Goal: Task Accomplishment & Management: Use online tool/utility

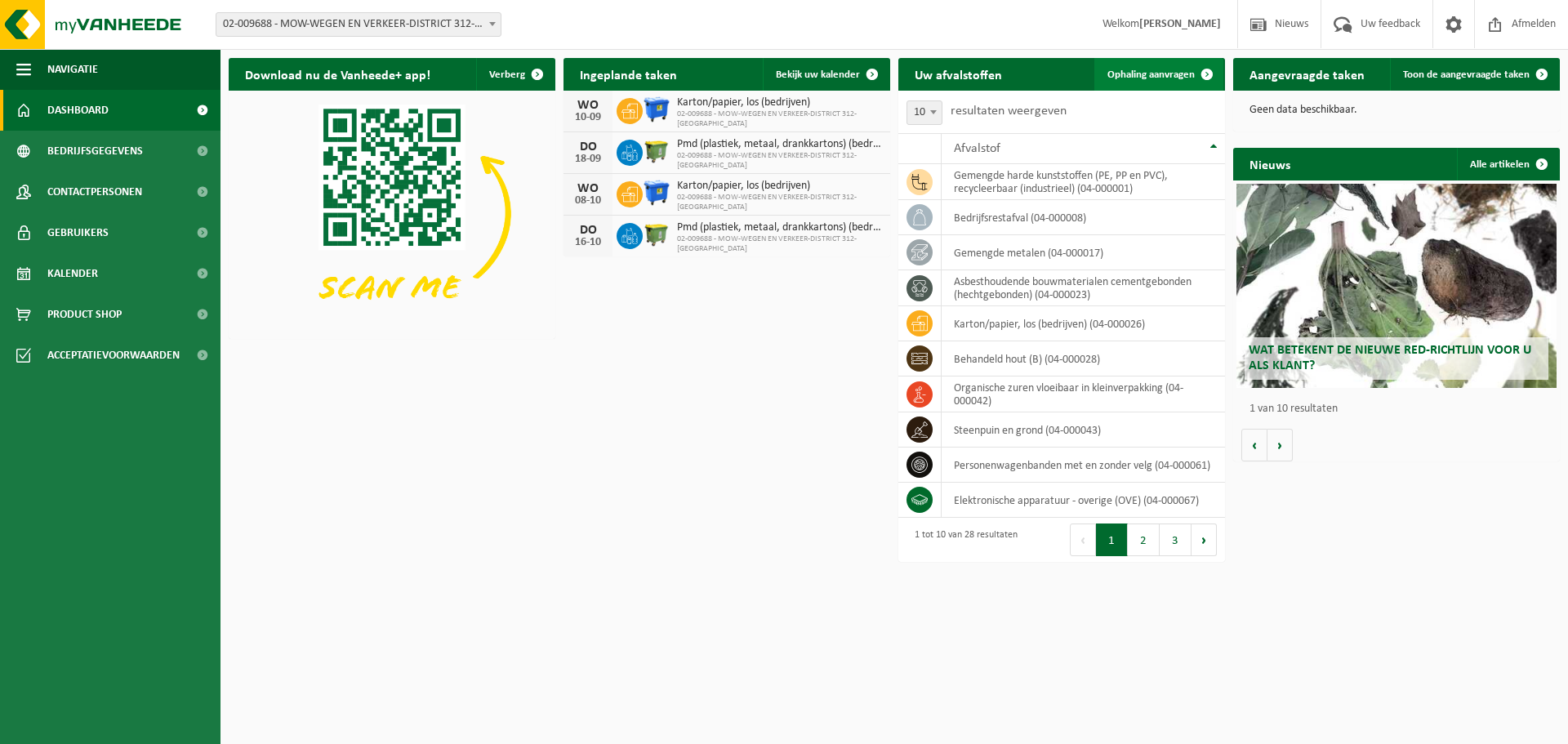
click at [1162, 74] on span "Ophaling aanvragen" at bounding box center [1151, 74] width 88 height 11
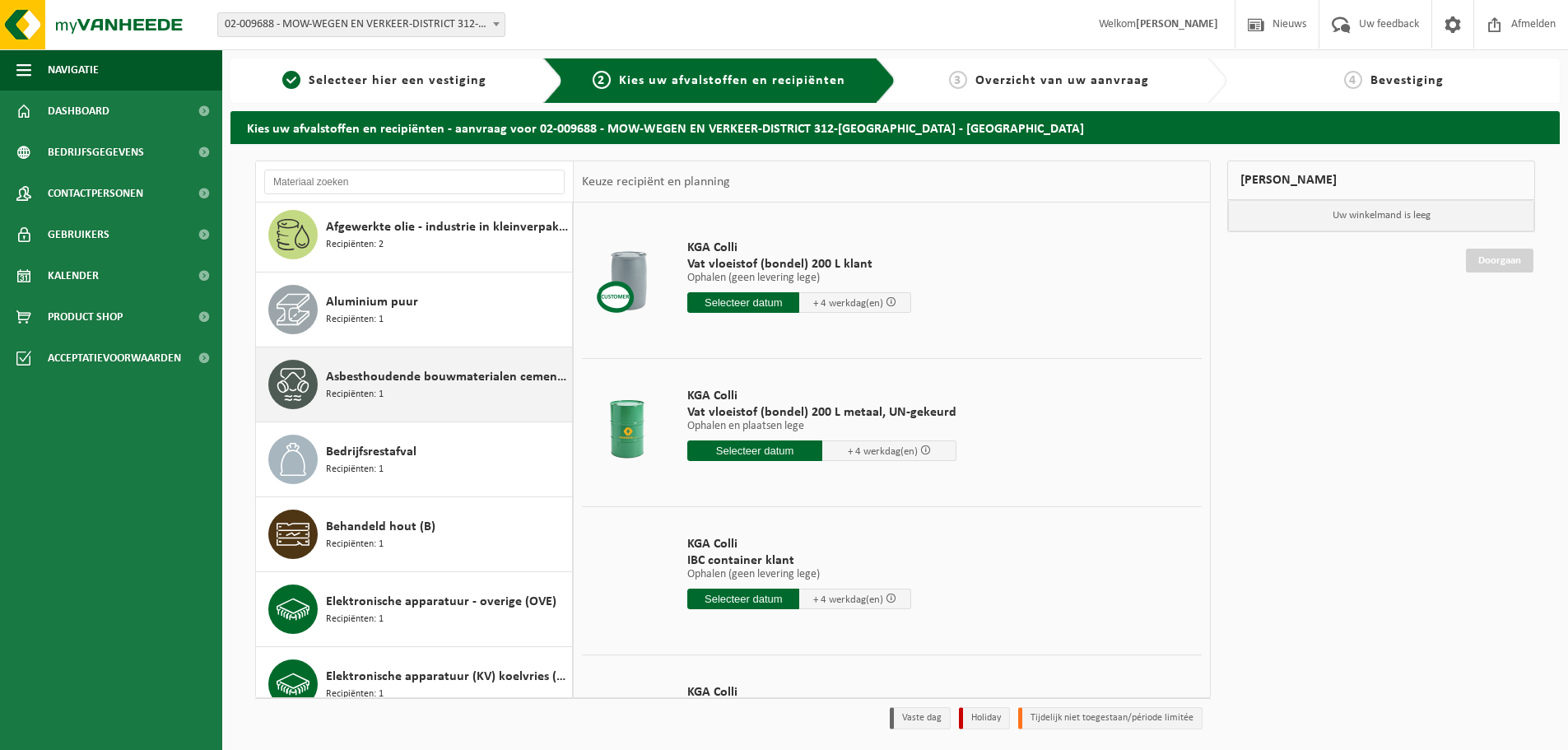
scroll to position [82, 0]
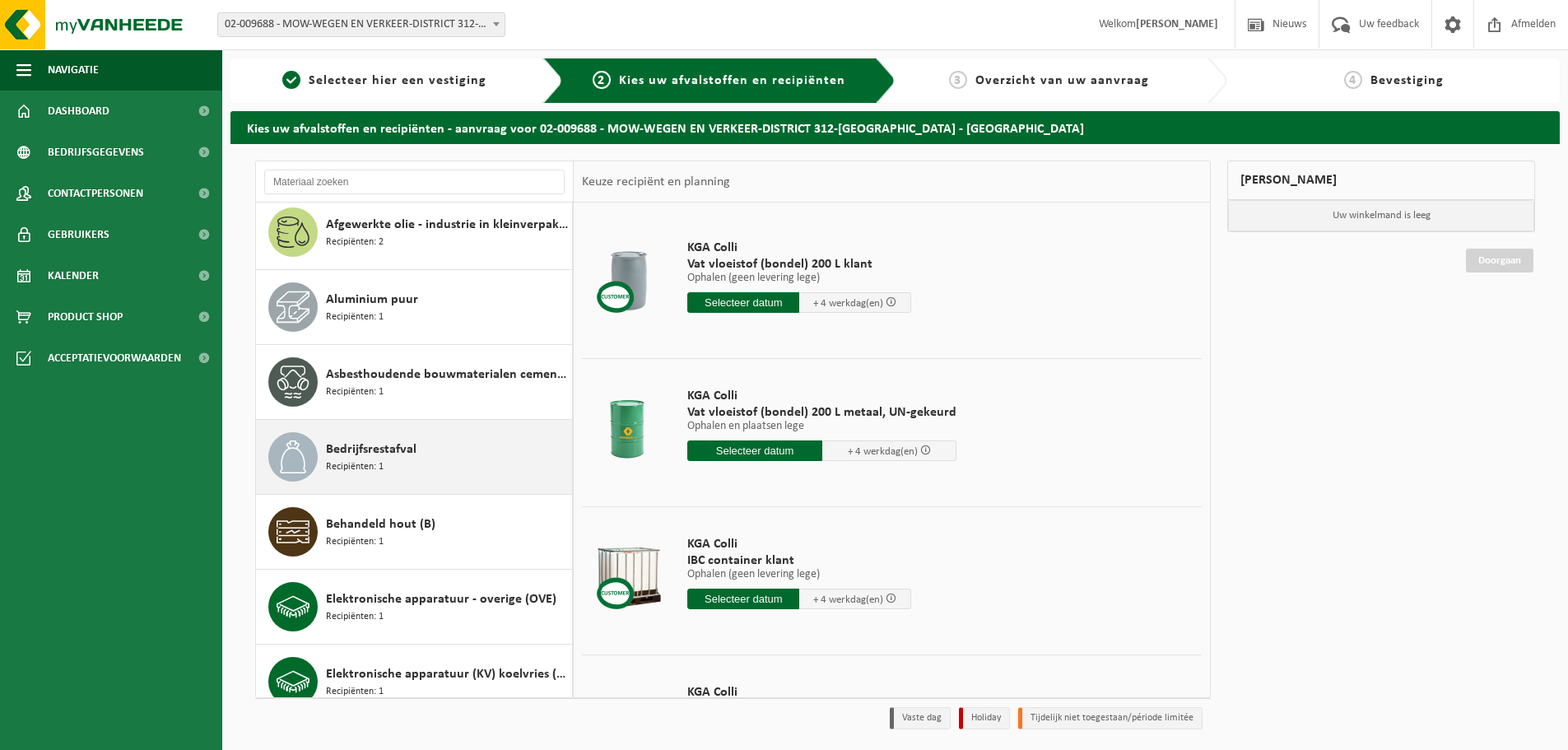
click at [403, 451] on span "Bedrijfsrestafval" at bounding box center [372, 449] width 91 height 20
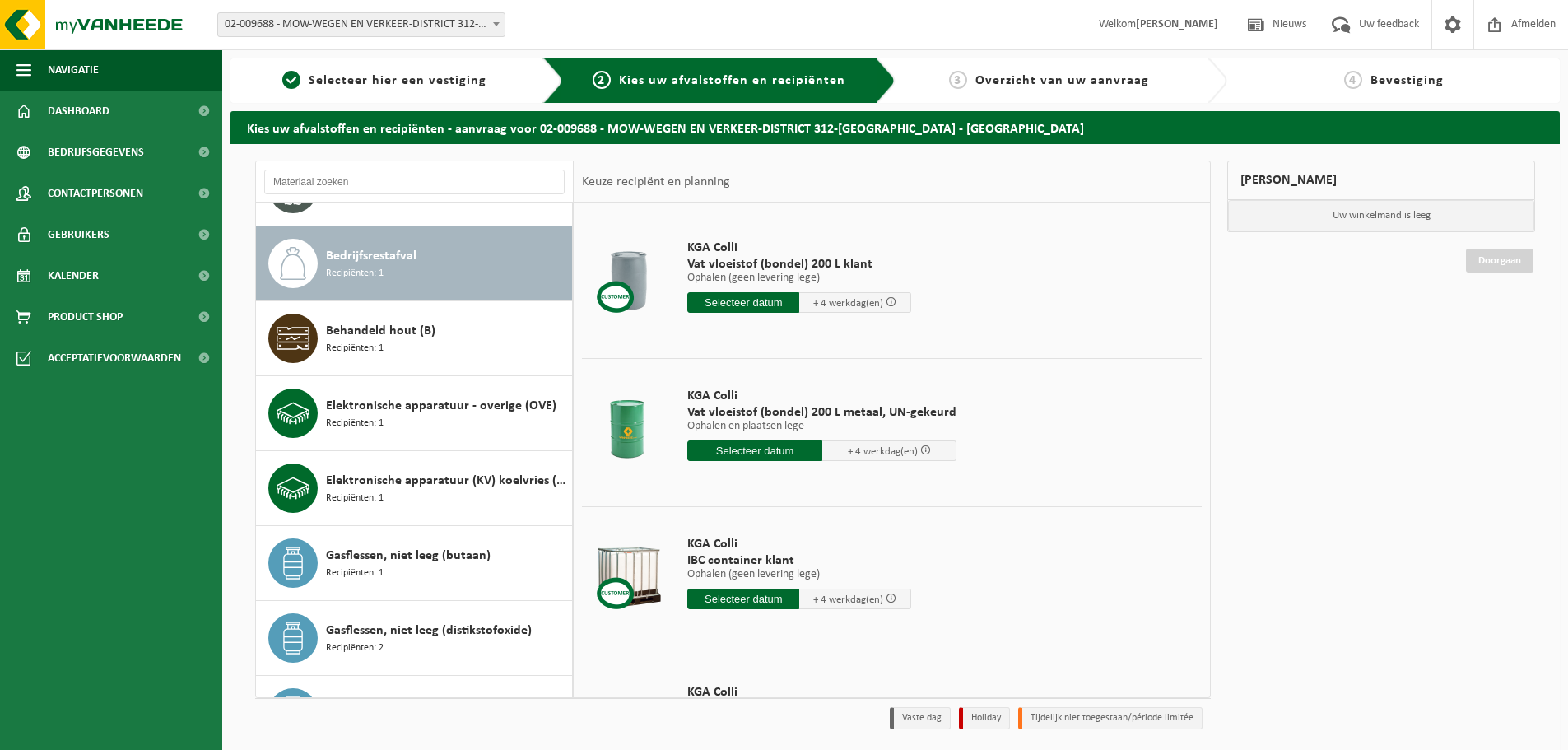
scroll to position [300, 0]
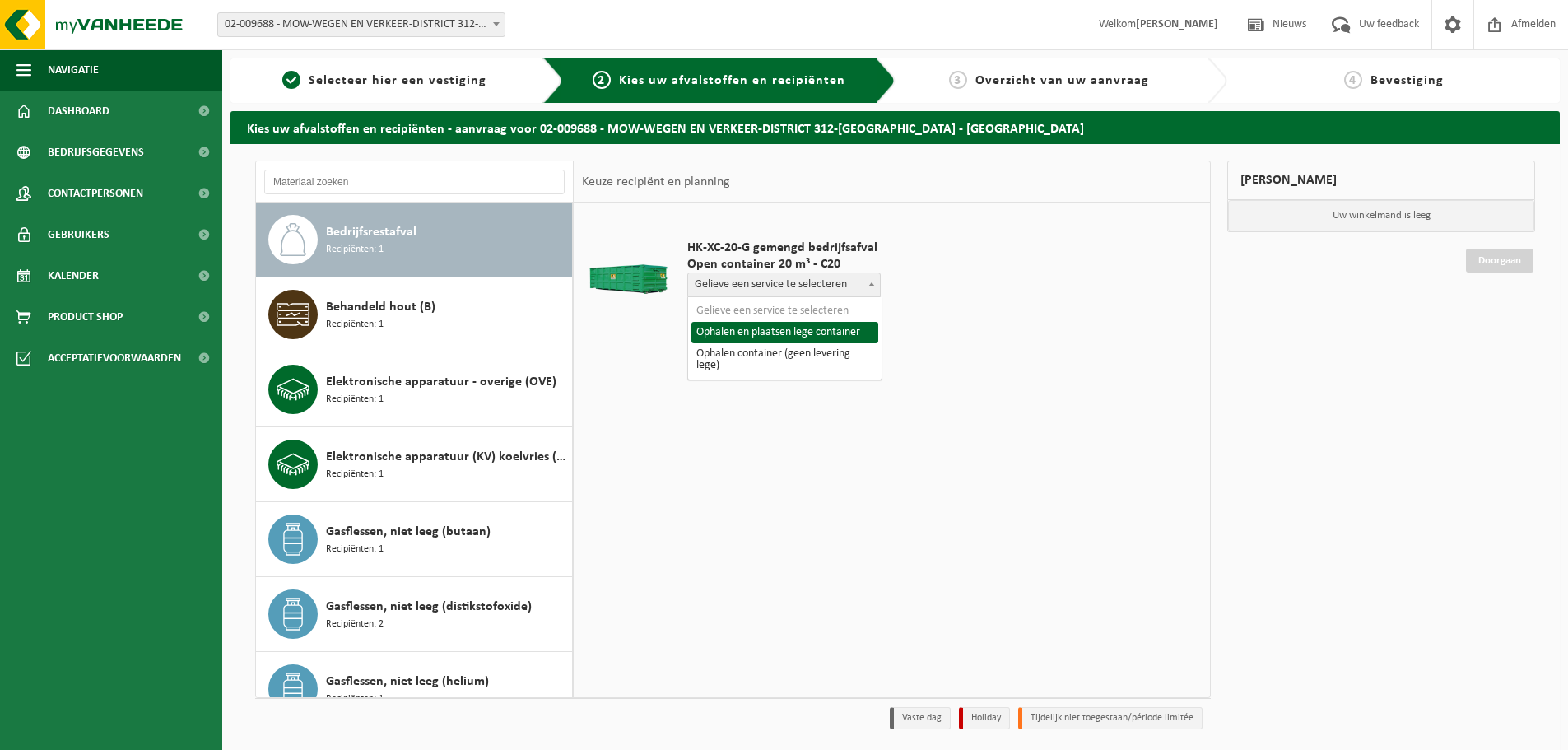
click at [829, 288] on span "Gelieve een service te selecteren" at bounding box center [784, 284] width 192 height 23
select select "P2PL-VEL-046060_HK-XC-20-GN-00_04-000008_46"
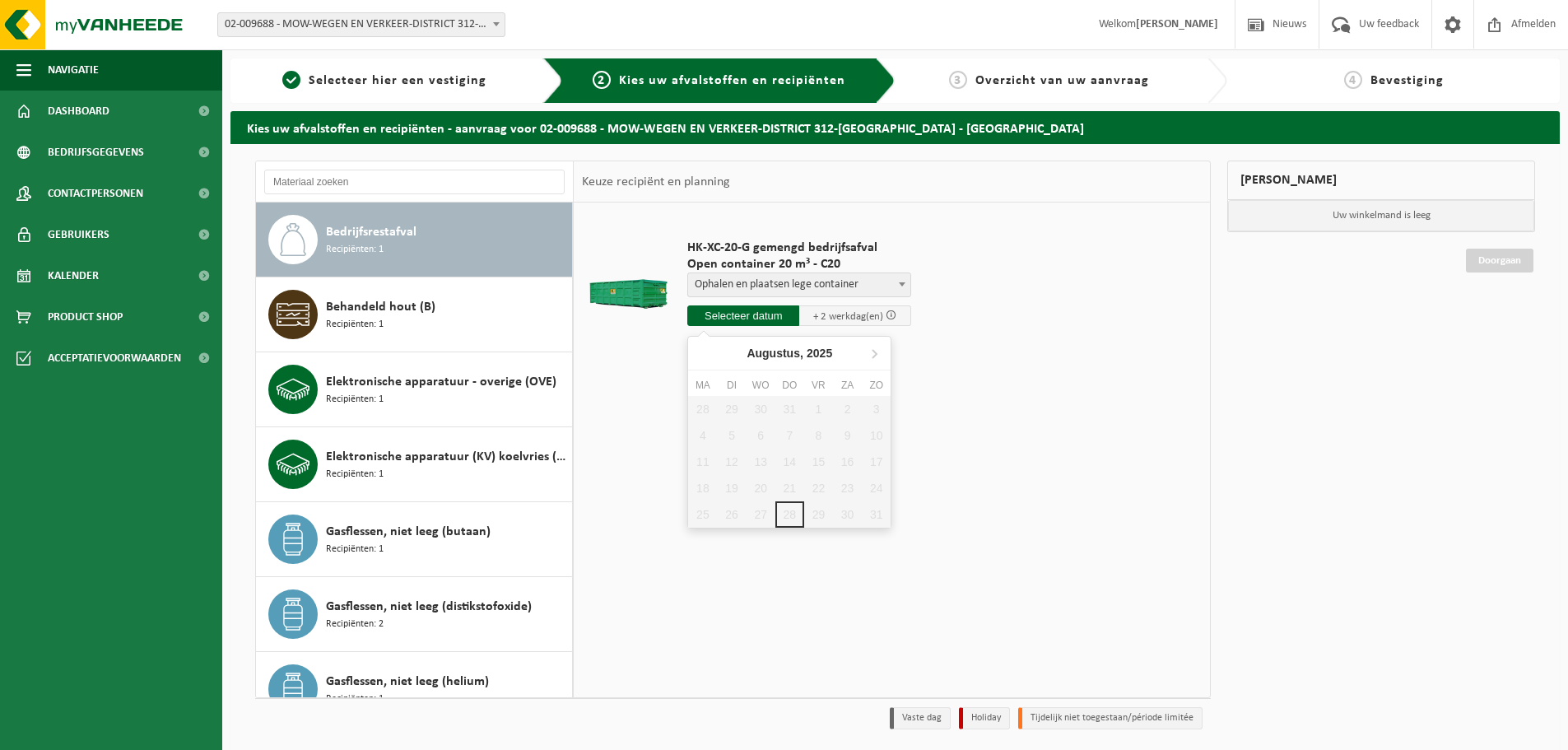
click at [772, 313] on input "text" at bounding box center [744, 315] width 112 height 21
click at [877, 352] on icon at bounding box center [874, 353] width 27 height 27
click at [709, 416] on div "1" at bounding box center [703, 409] width 29 height 27
type input "Van 2025-09-01"
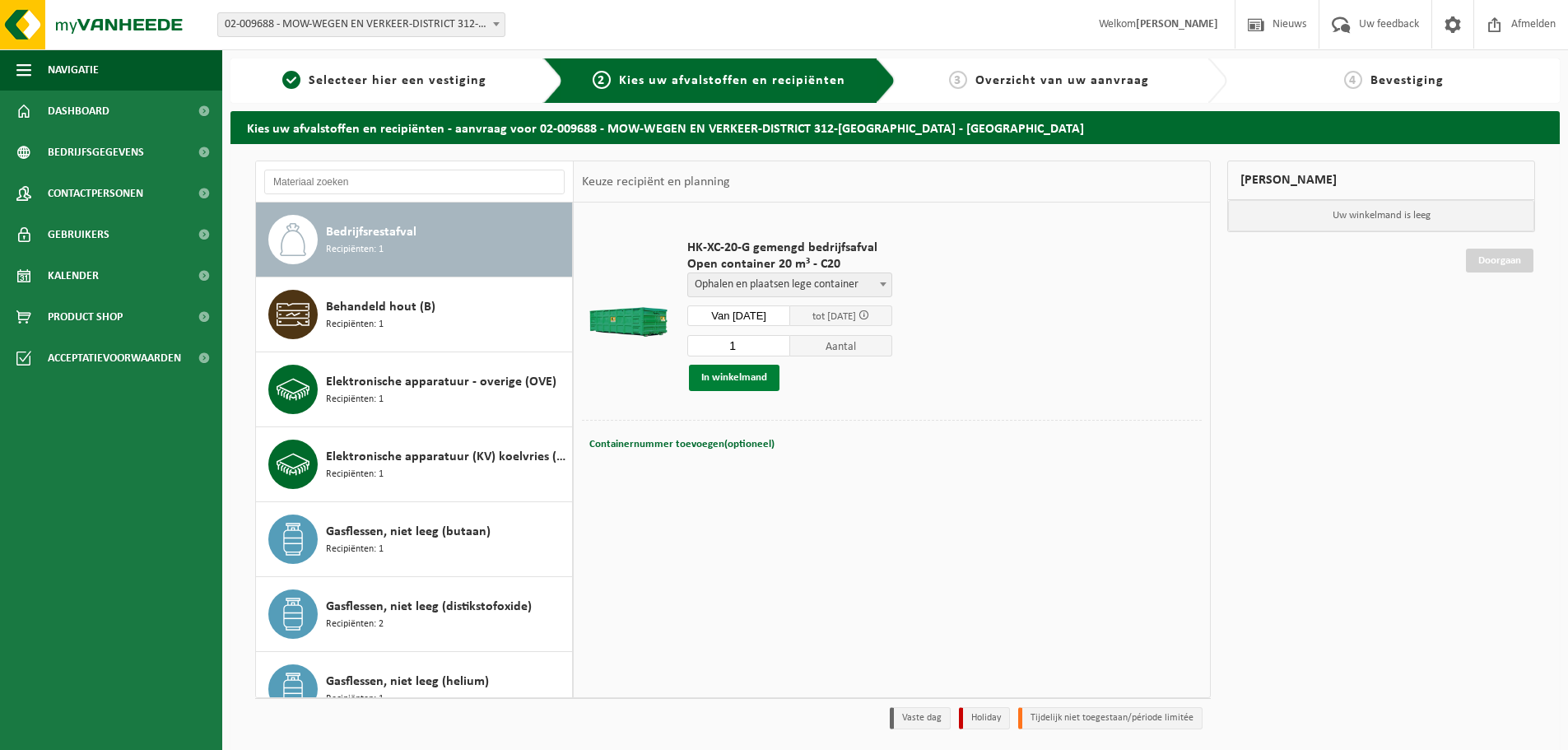
click at [746, 375] on button "In winkelmand" at bounding box center [735, 378] width 91 height 27
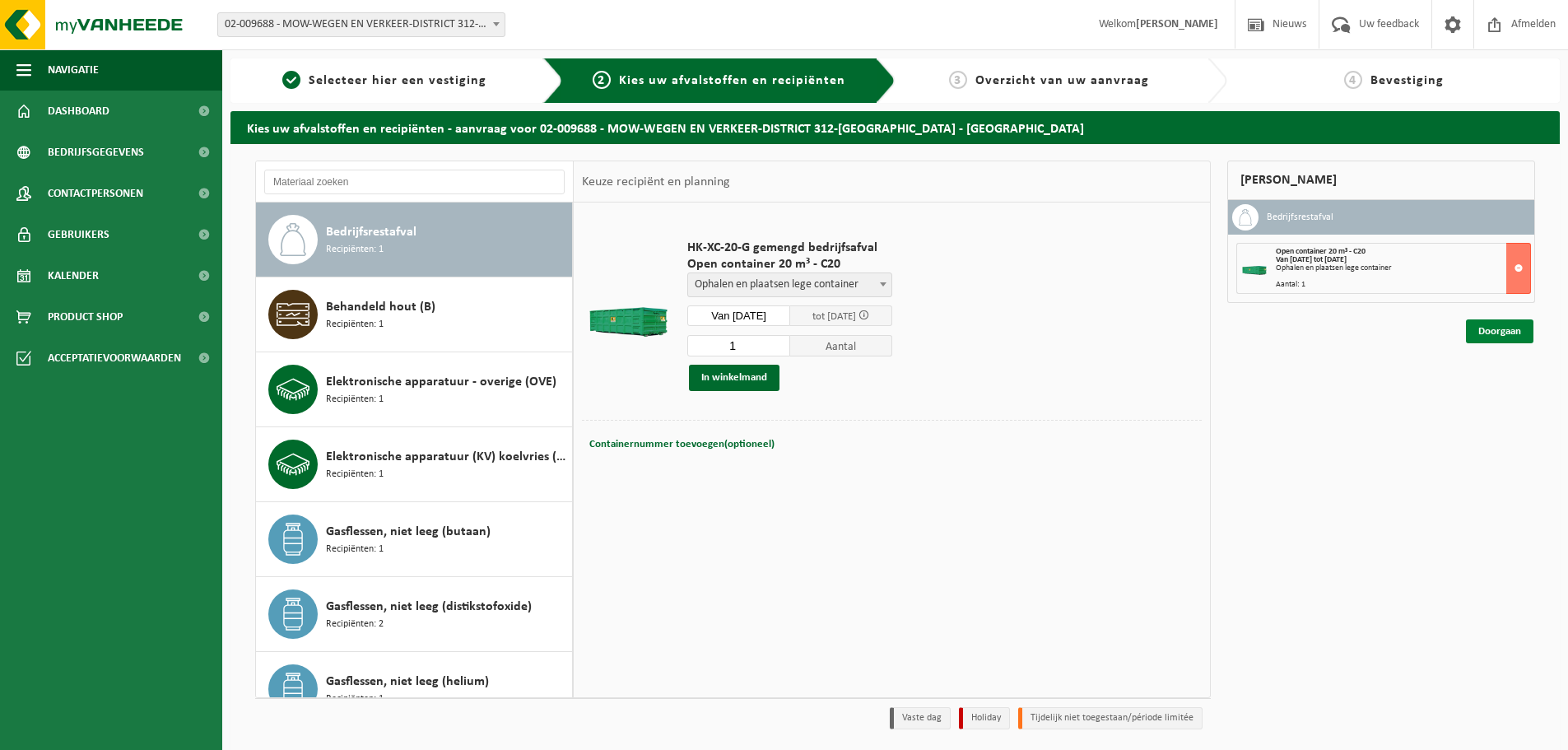
click at [1484, 334] on link "Doorgaan" at bounding box center [1500, 331] width 68 height 24
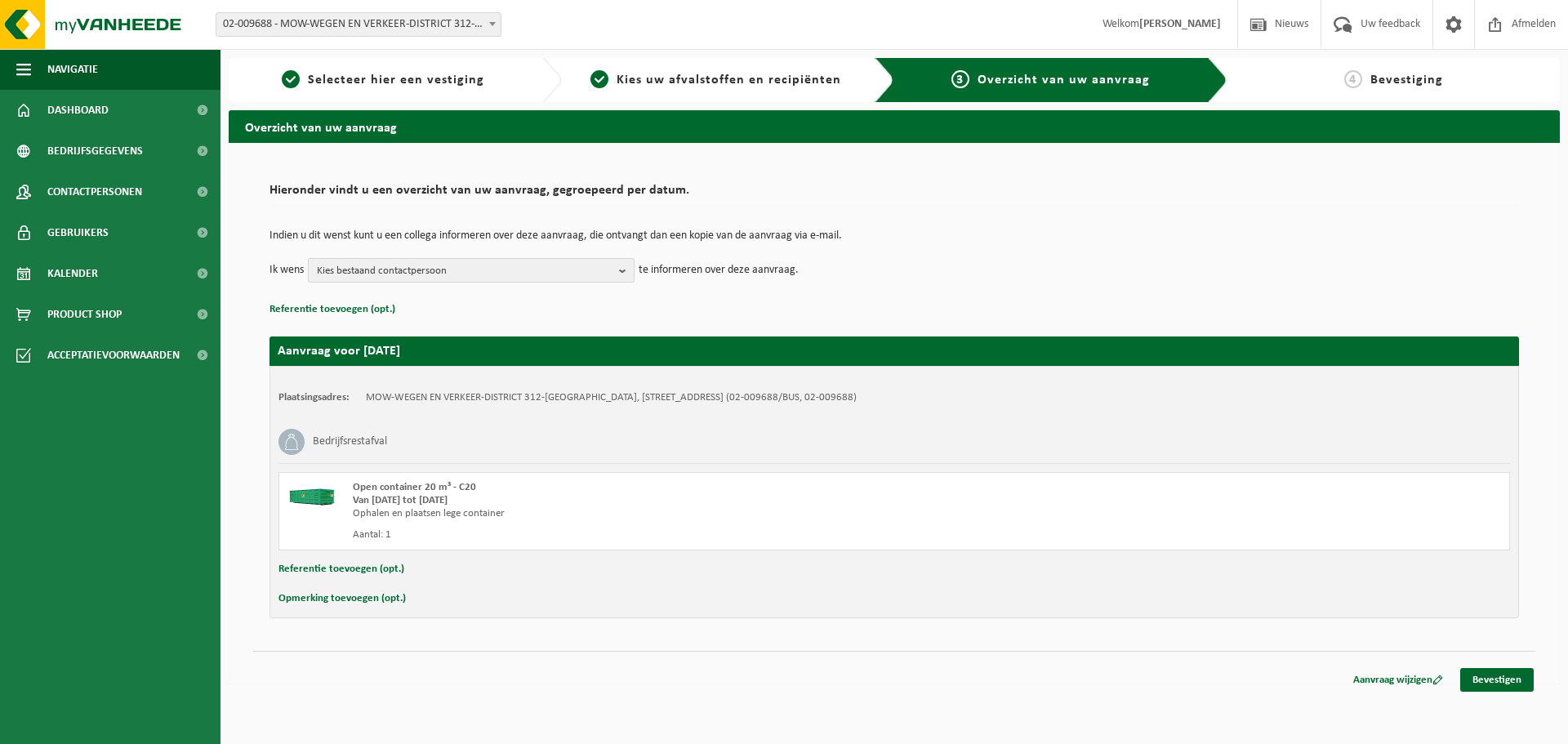
click at [622, 270] on b "button" at bounding box center [626, 271] width 15 height 23
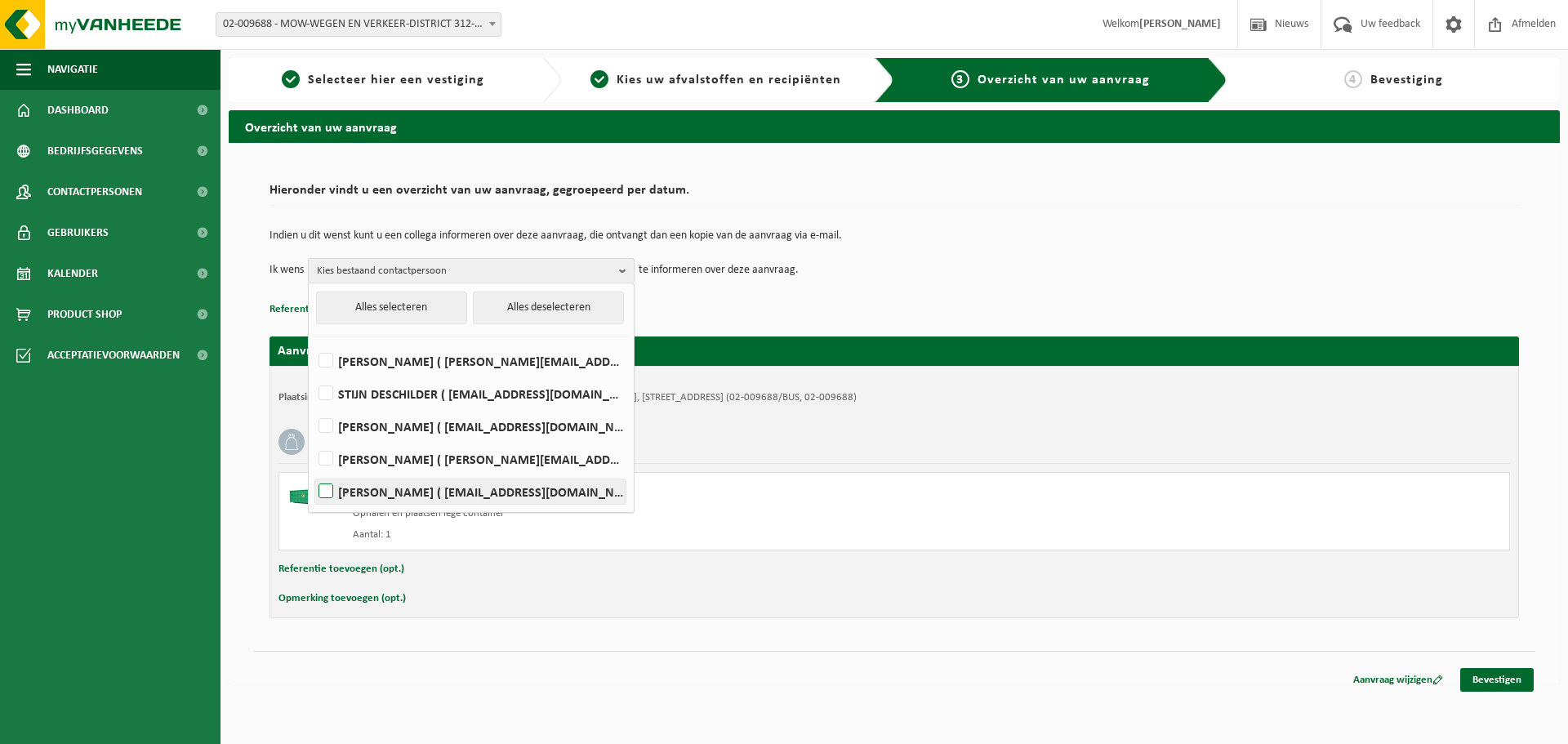
click at [328, 485] on label "[PERSON_NAME] ( [EMAIL_ADDRESS][DOMAIN_NAME] )" at bounding box center [470, 492] width 311 height 25
click at [313, 472] on input "[PERSON_NAME] ( [EMAIL_ADDRESS][DOMAIN_NAME] )" at bounding box center [312, 471] width 1 height 1
checkbox input "true"
click at [411, 310] on button "Alles selecteren" at bounding box center [391, 308] width 151 height 33
checkbox input "true"
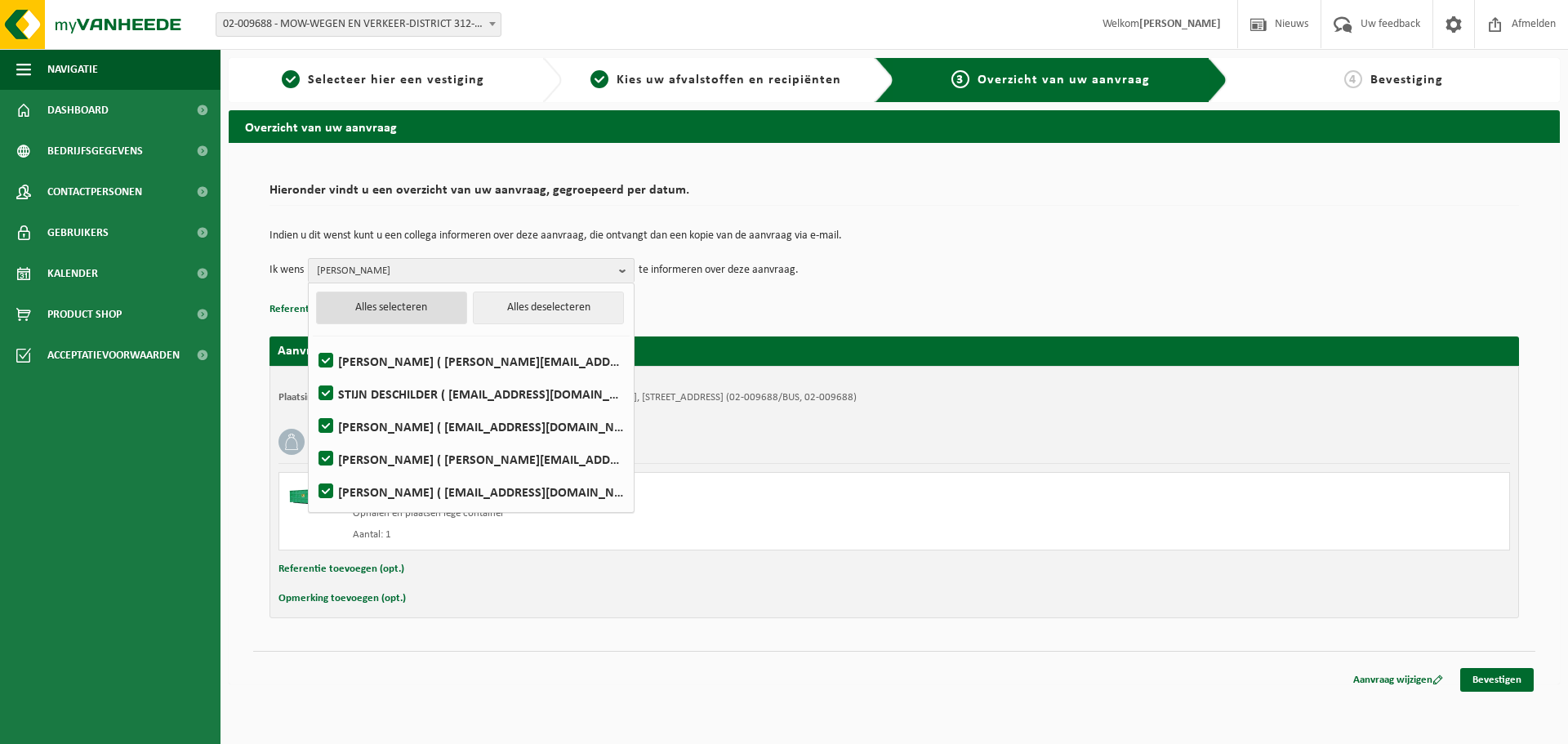
checkbox input "true"
click at [522, 305] on button "Alles deselecteren" at bounding box center [548, 308] width 151 height 33
checkbox input "false"
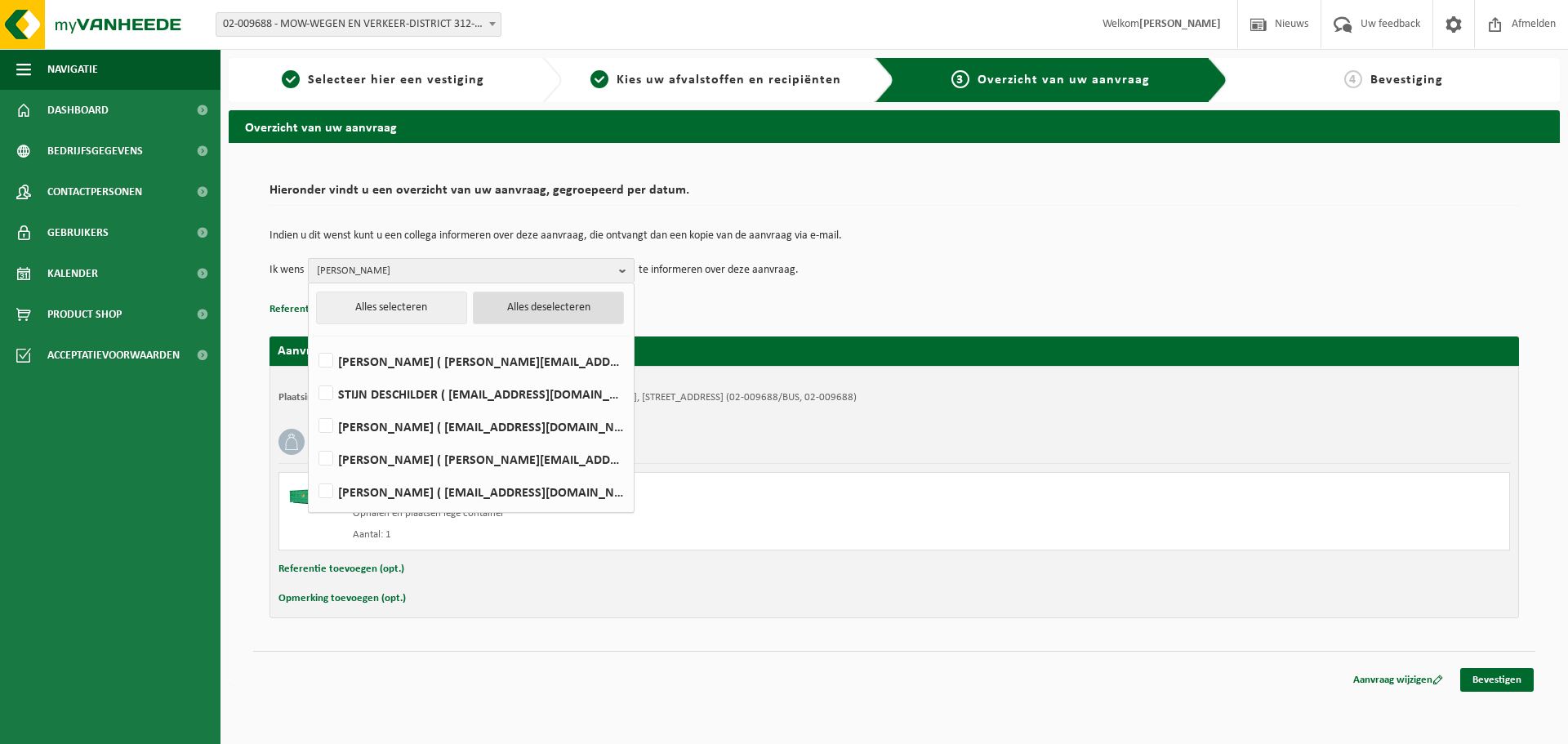
checkbox input "false"
click at [324, 497] on label "[PERSON_NAME] ( [EMAIL_ADDRESS][DOMAIN_NAME] )" at bounding box center [470, 492] width 311 height 25
click at [313, 472] on input "[PERSON_NAME] ( [EMAIL_ADDRESS][DOMAIN_NAME] )" at bounding box center [312, 471] width 1 height 1
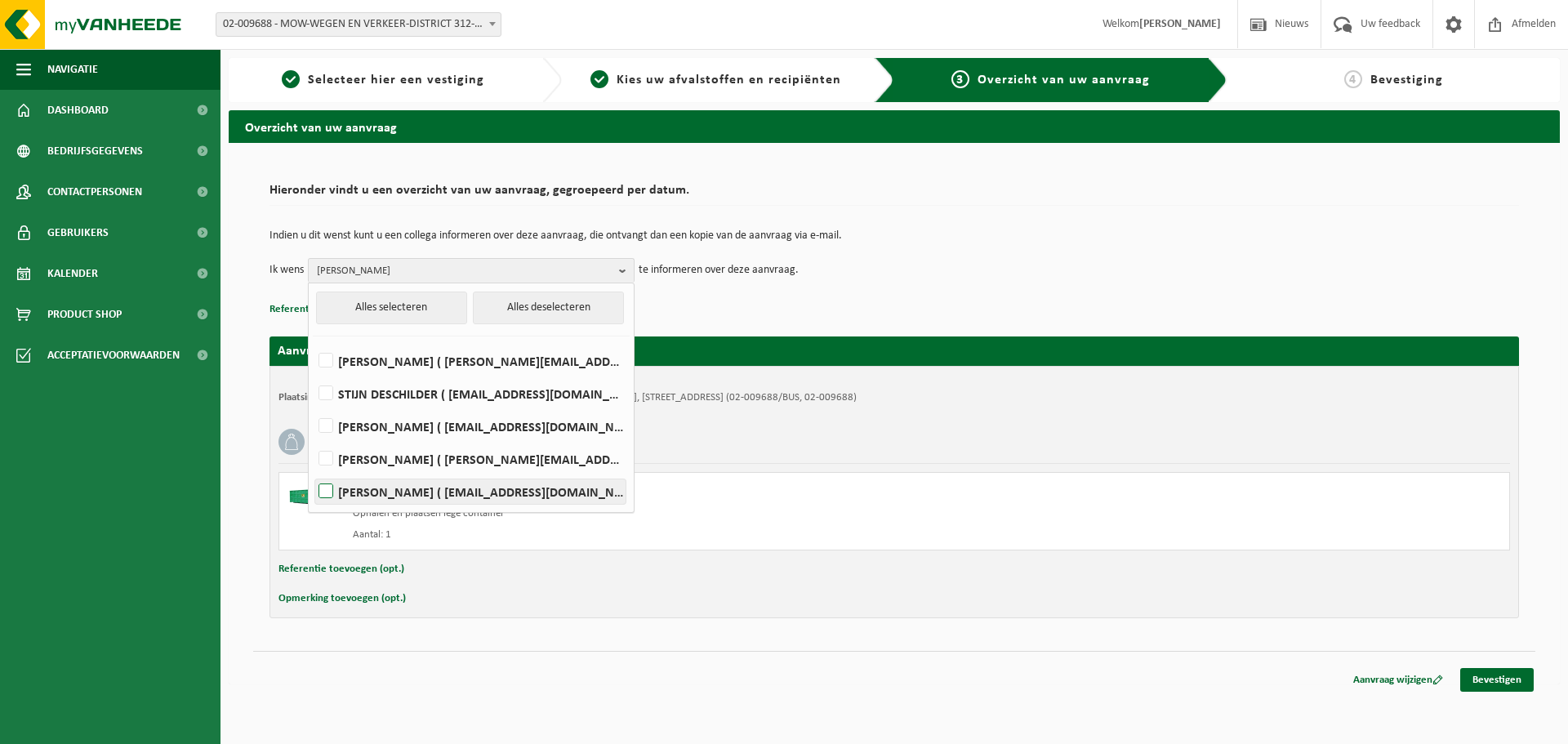
checkbox input "true"
click at [1141, 286] on div "Indien u dit wenst kunt u een collega informeren over deze aanvraag, die ontvan…" at bounding box center [895, 257] width 1249 height 85
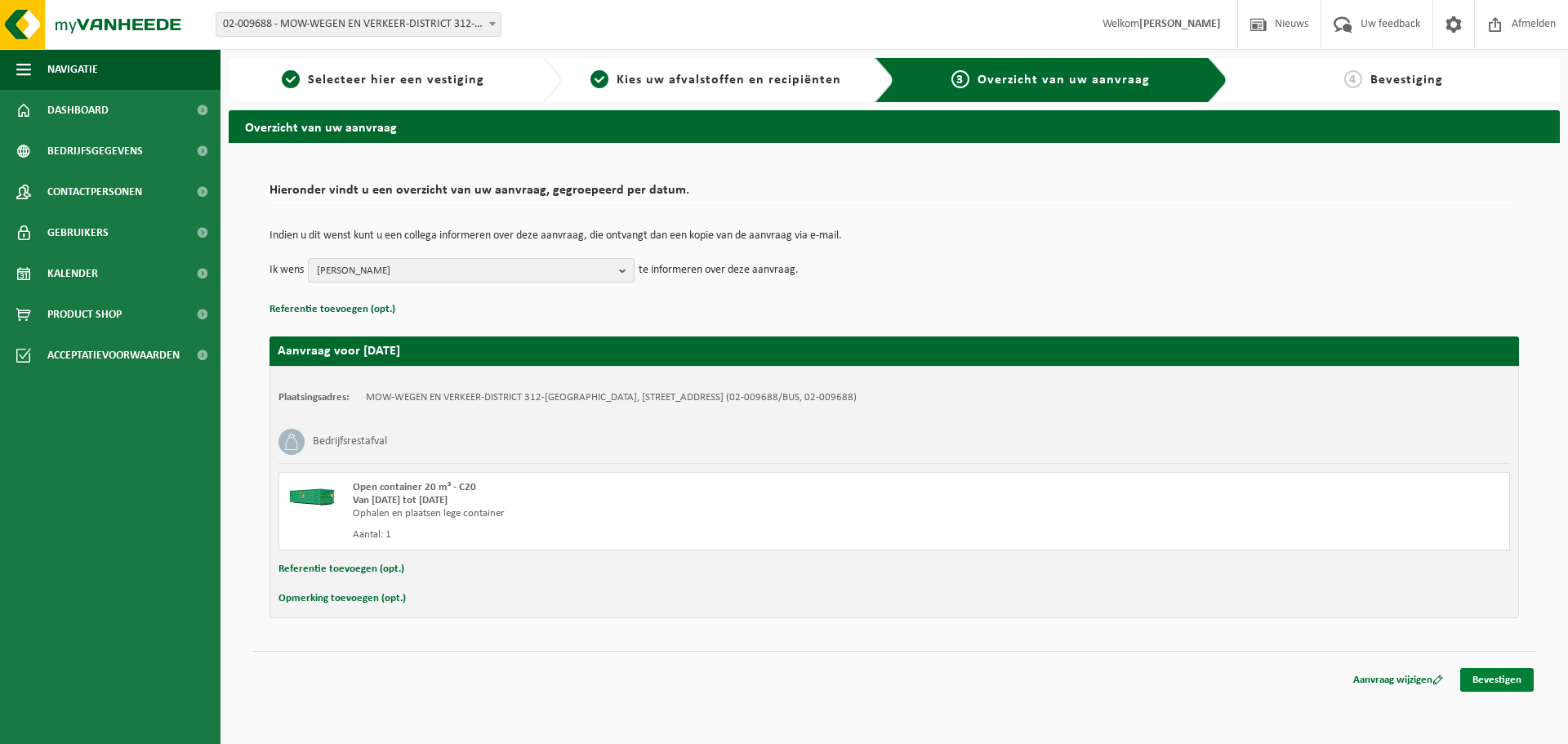
click at [1497, 682] on link "Bevestigen" at bounding box center [1496, 679] width 73 height 24
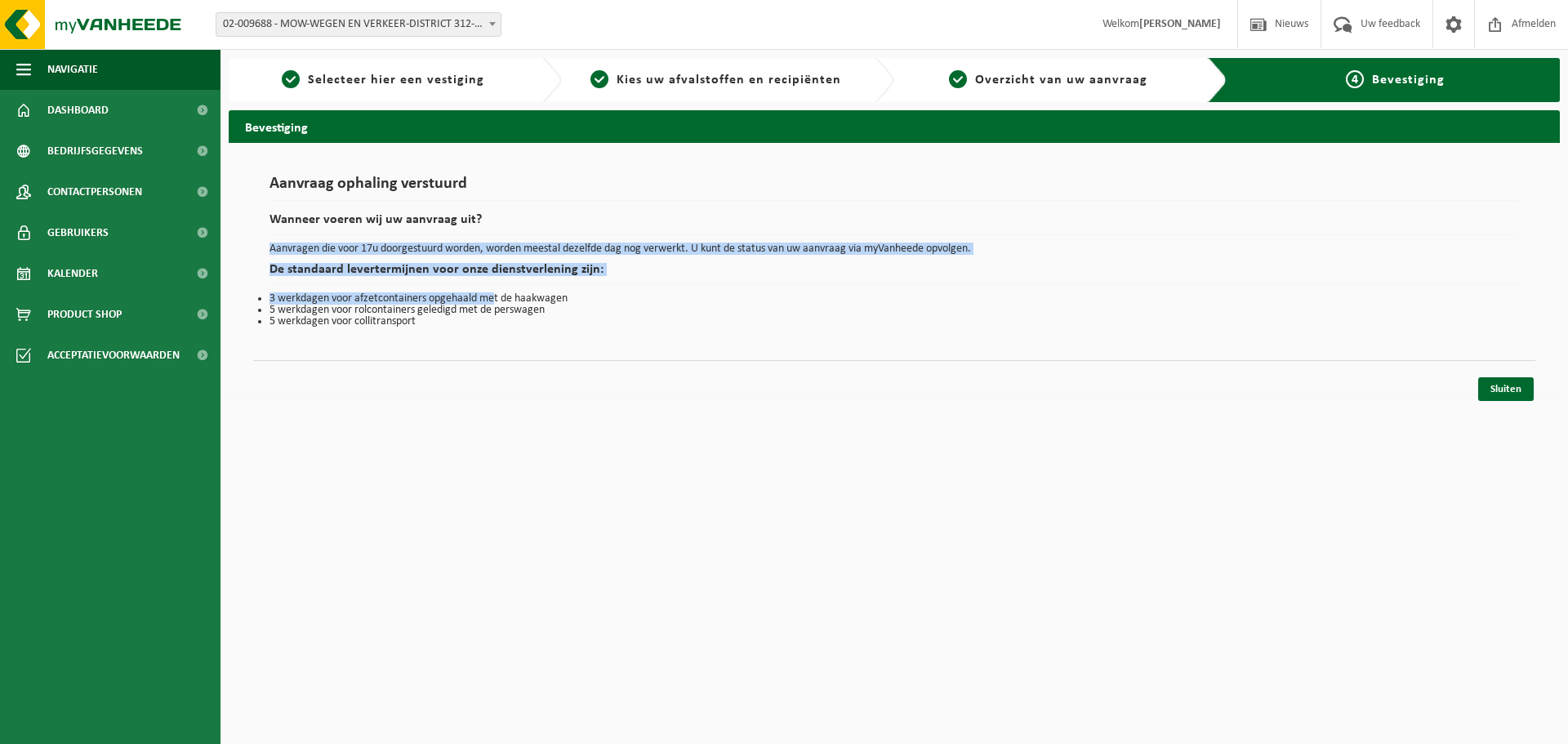
drag, startPoint x: 494, startPoint y: 290, endPoint x: 780, endPoint y: 209, distance: 297.2
click at [529, 190] on div "Aanvraag ophaling verstuurd Wanneer voeren wij uw aanvraag uit? Aanvragen die v…" at bounding box center [895, 251] width 1249 height 152
